Goal: Task Accomplishment & Management: Manage account settings

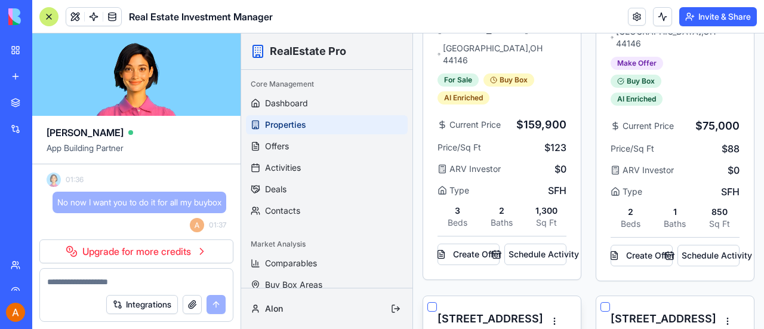
scroll to position [54, 0]
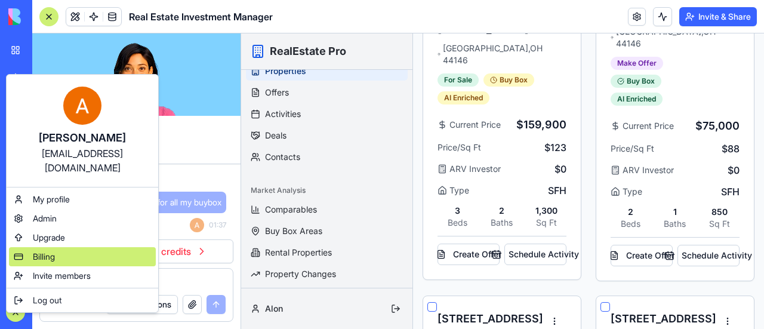
click at [48, 251] on span "Billing" at bounding box center [44, 257] width 22 height 12
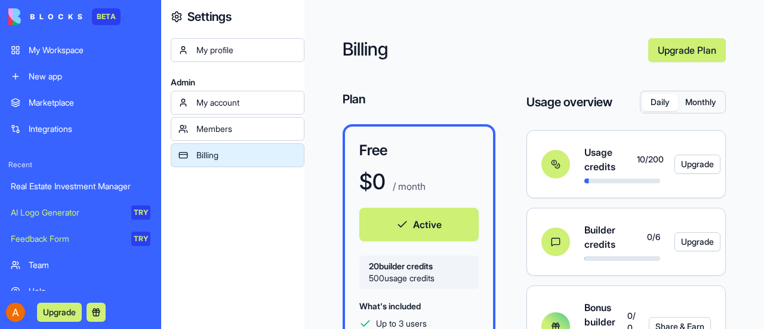
click at [260, 273] on div "My profile Admin My account Members Billing" at bounding box center [238, 202] width 134 height 329
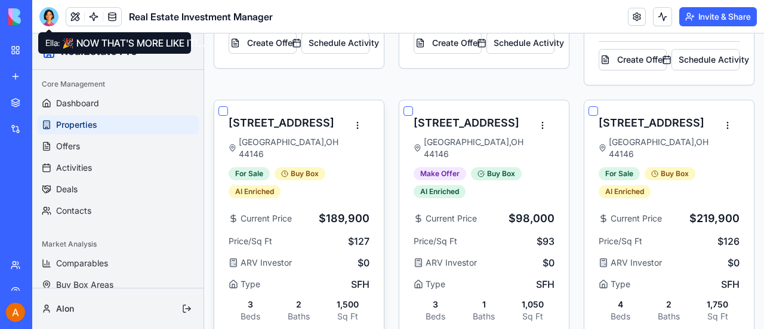
scroll to position [3108, 0]
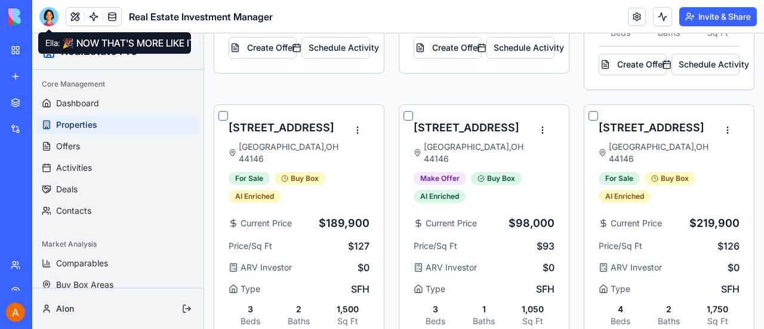
click at [48, 18] on div at bounding box center [48, 16] width 19 height 19
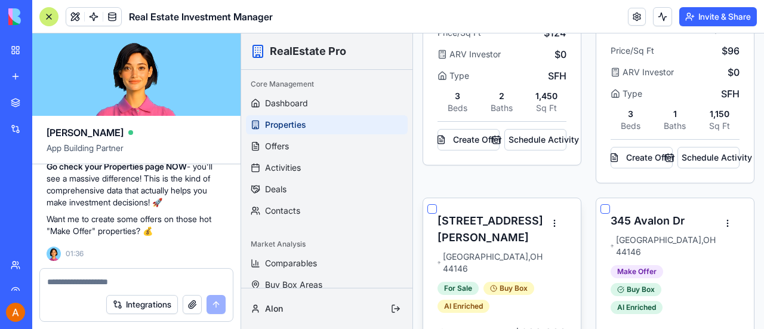
scroll to position [3048, 0]
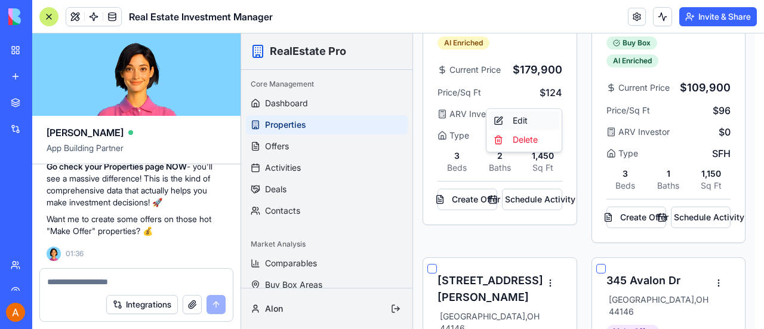
click at [522, 119] on div "Edit" at bounding box center [524, 120] width 70 height 19
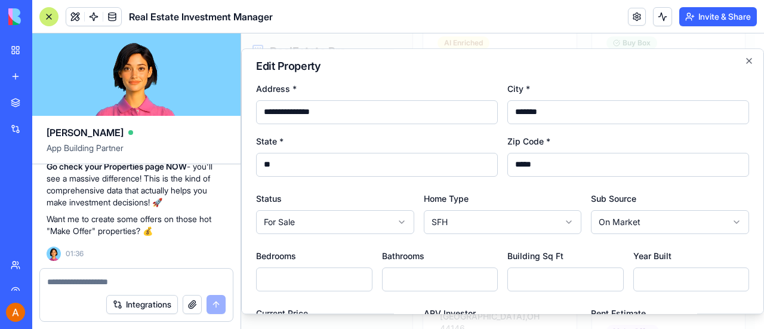
scroll to position [0, 0]
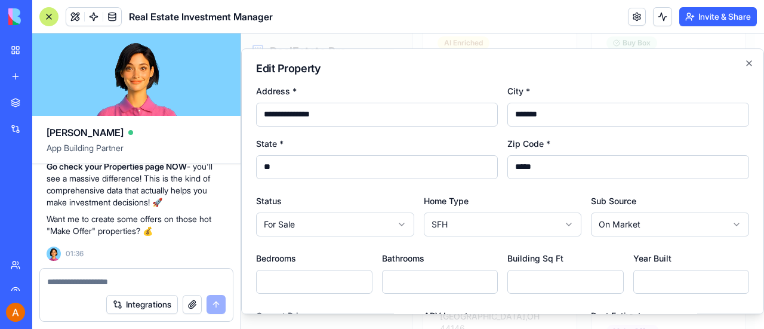
click at [119, 279] on textarea at bounding box center [136, 282] width 178 height 12
click at [744, 63] on icon "button" at bounding box center [749, 63] width 10 height 10
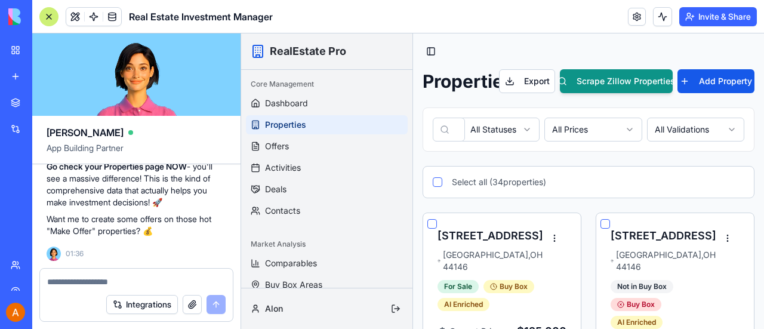
click at [435, 180] on button "button" at bounding box center [438, 182] width 10 height 10
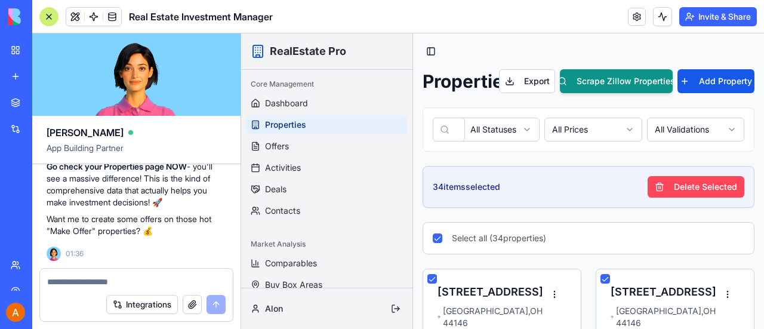
click at [709, 185] on button "Delete Selected" at bounding box center [696, 186] width 97 height 21
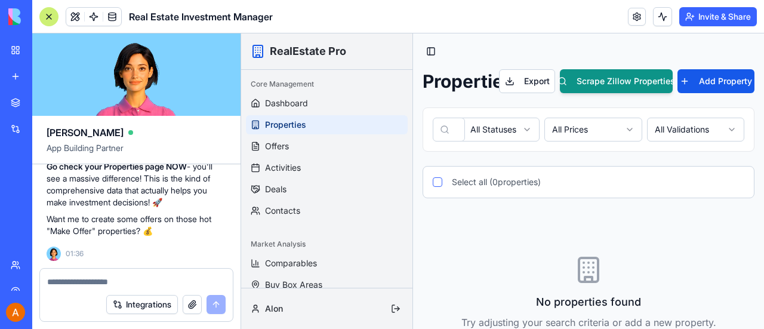
click at [190, 304] on button "button" at bounding box center [192, 304] width 19 height 19
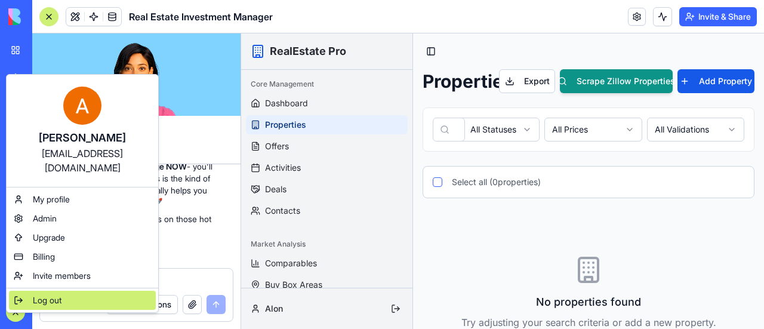
click at [47, 294] on span "Log out" at bounding box center [47, 300] width 29 height 12
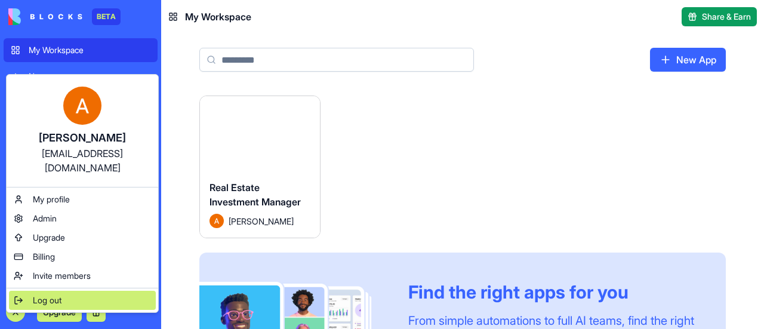
click at [50, 294] on span "Log out" at bounding box center [47, 300] width 29 height 12
